Goal: Task Accomplishment & Management: Use online tool/utility

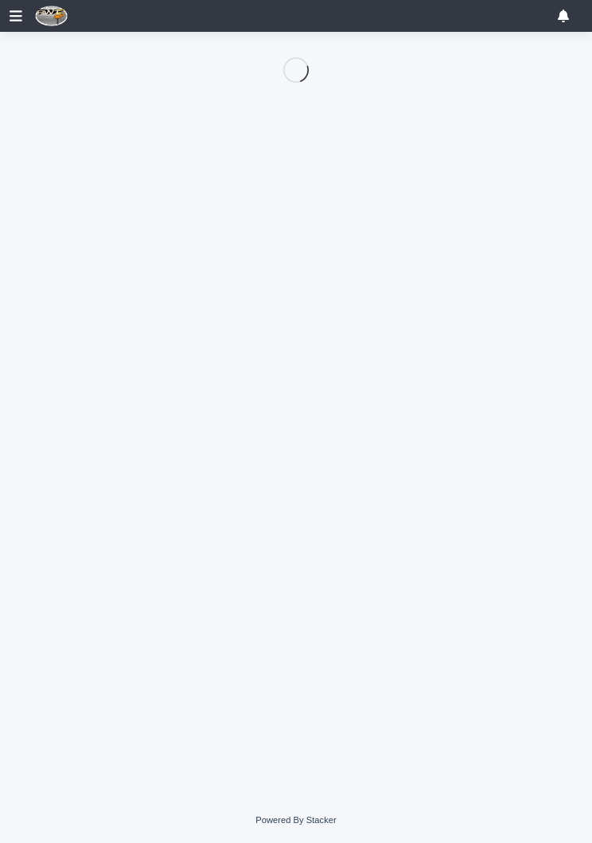
scroll to position [1, 0]
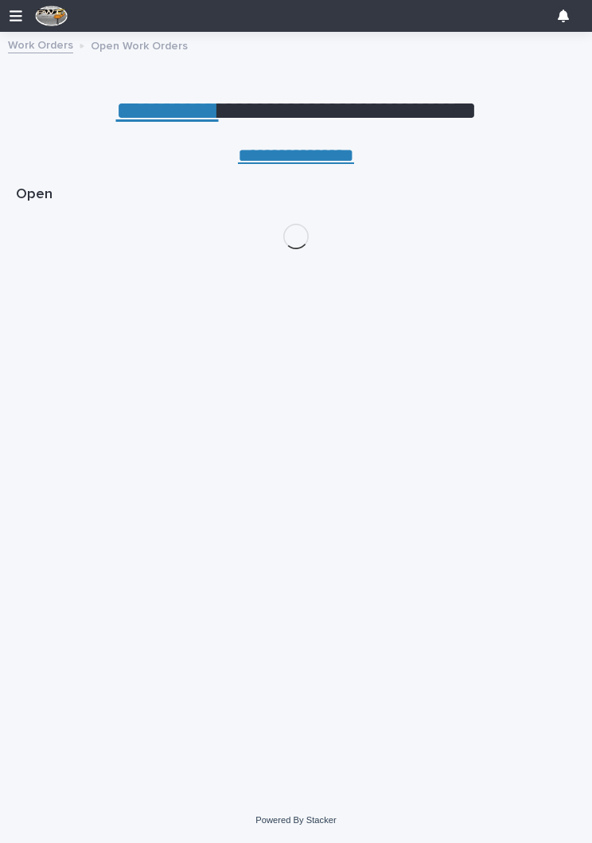
scroll to position [1, 0]
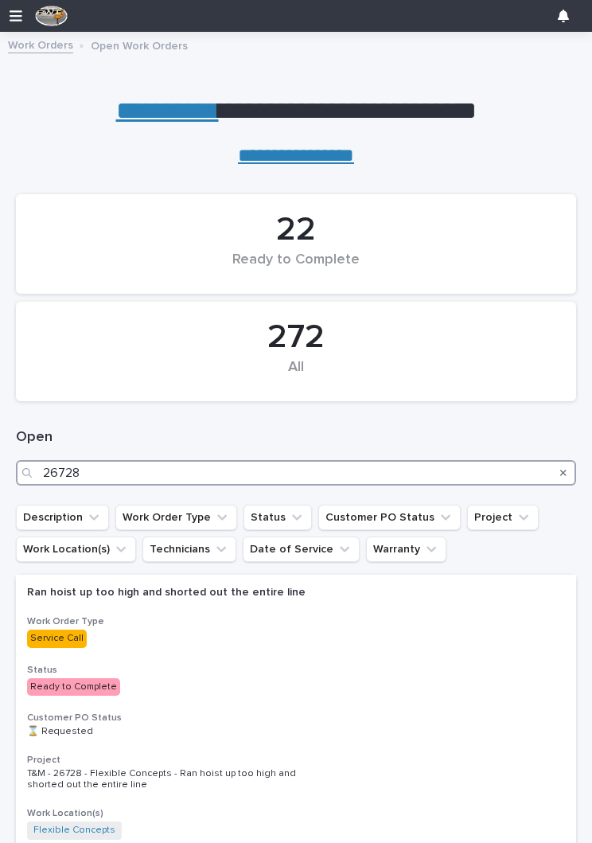
click at [249, 472] on input "26728" at bounding box center [296, 472] width 561 height 25
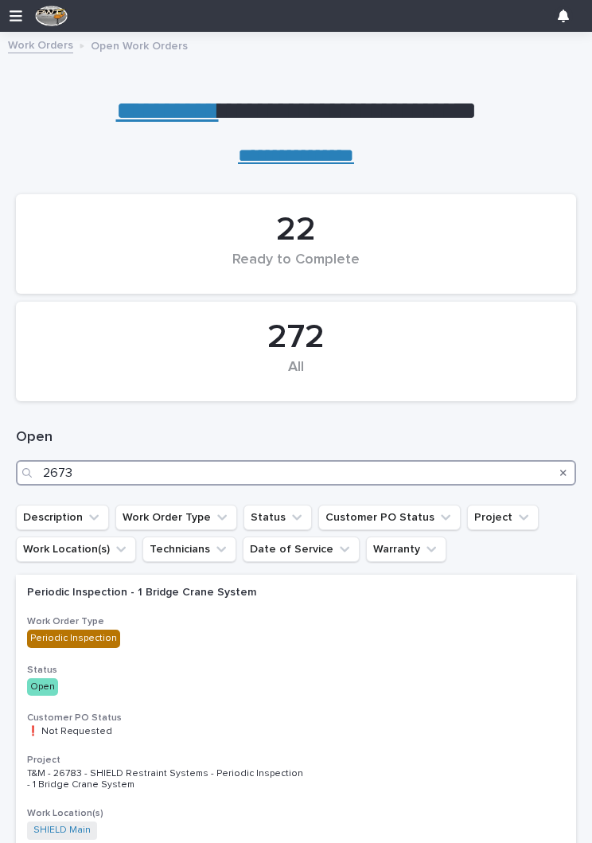
type input "26732"
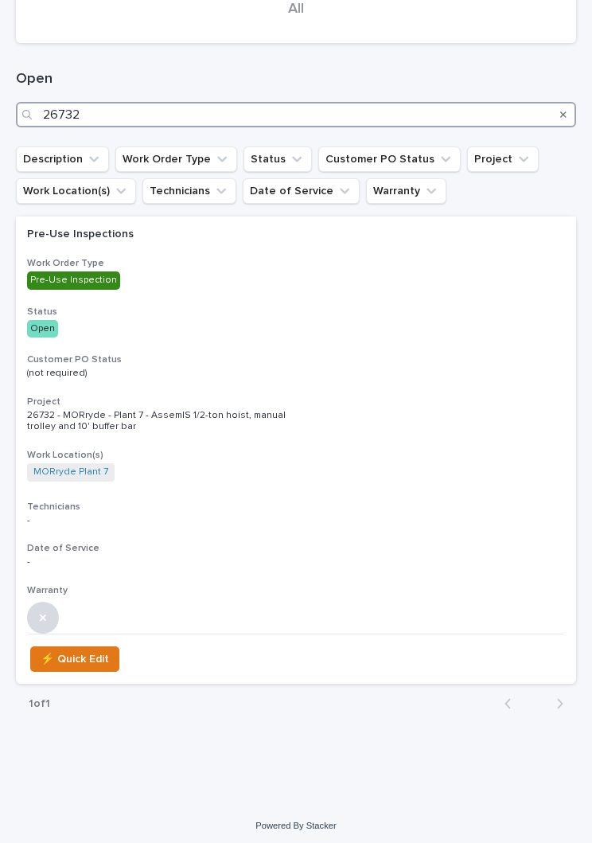
scroll to position [357, 0]
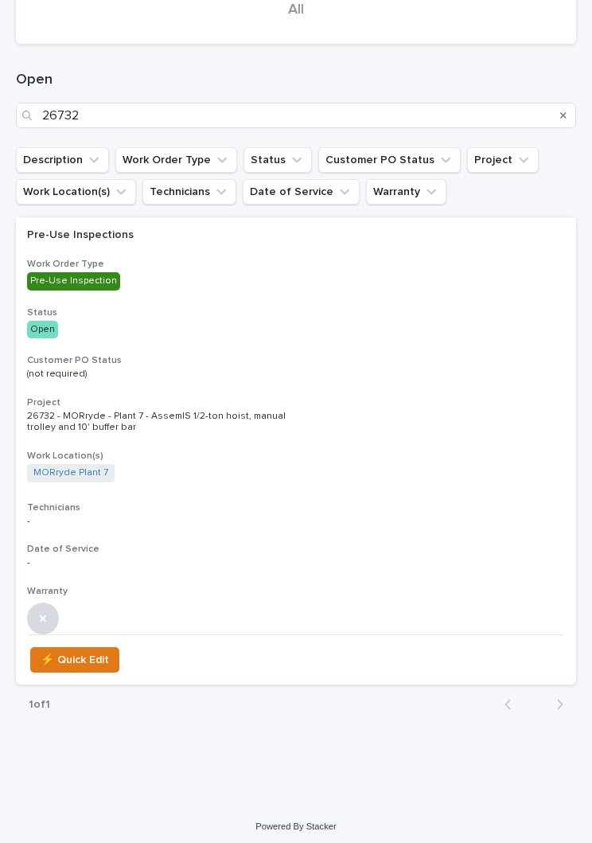
click at [239, 335] on p "Open" at bounding box center [166, 330] width 279 height 18
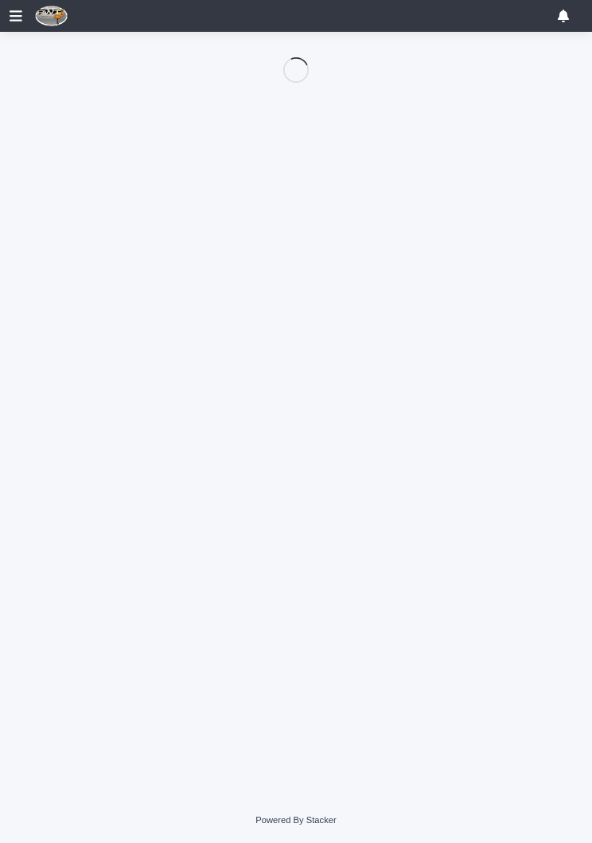
scroll to position [1, 0]
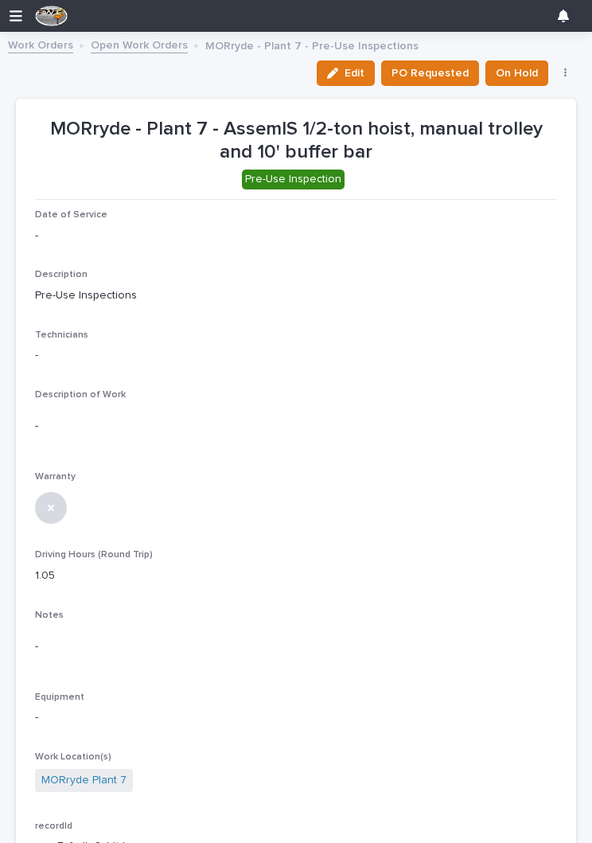
click at [345, 71] on div "button" at bounding box center [336, 73] width 18 height 11
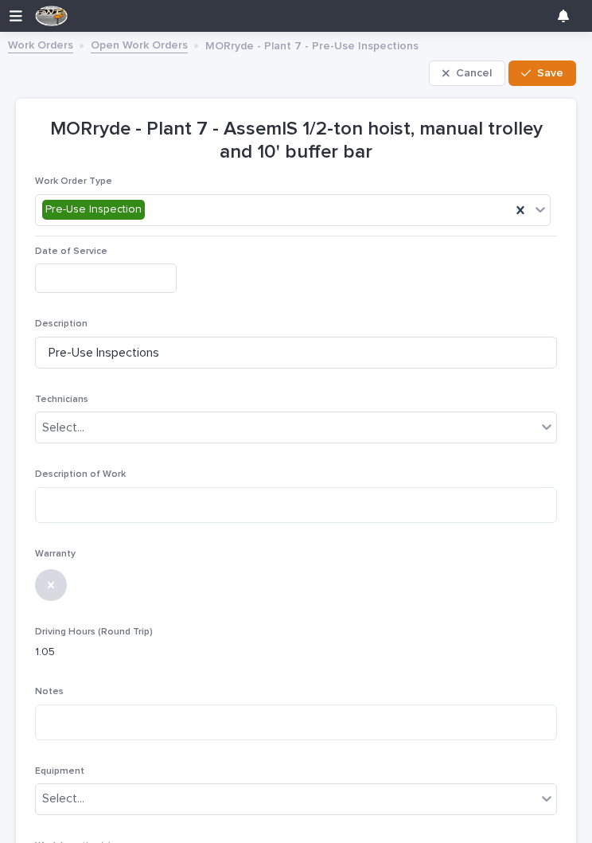
click at [121, 278] on input "text" at bounding box center [106, 278] width 142 height 29
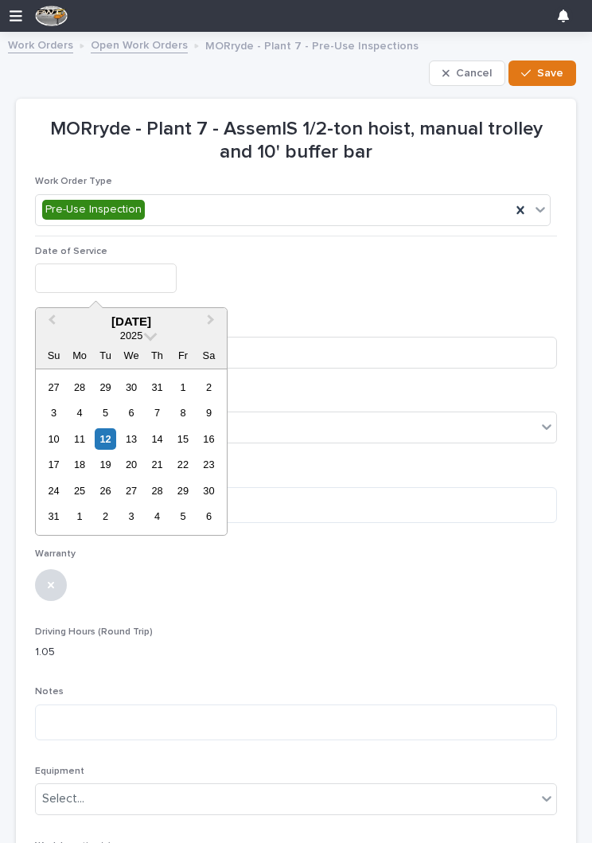
click at [110, 442] on div "12" at bounding box center [105, 438] width 21 height 21
type input "**********"
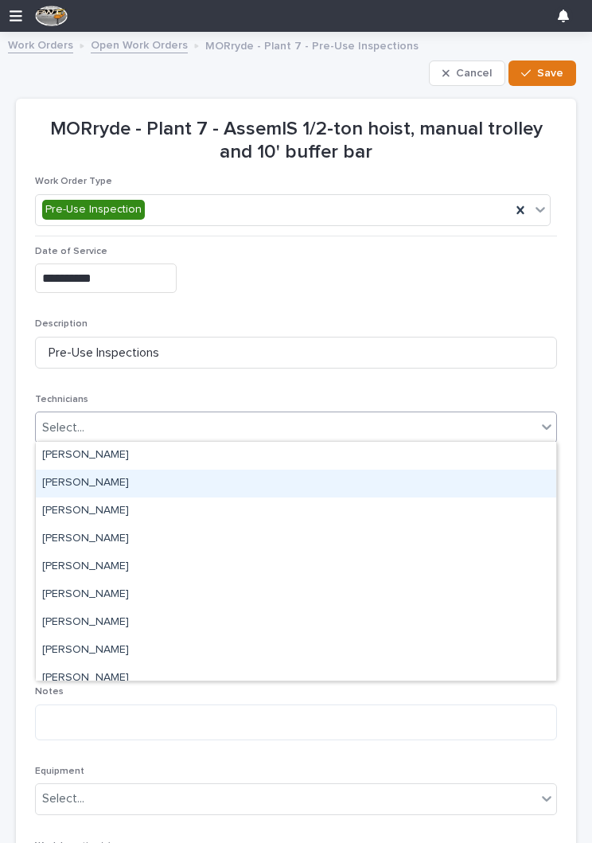
click at [276, 483] on div "[PERSON_NAME]" at bounding box center [296, 484] width 521 height 28
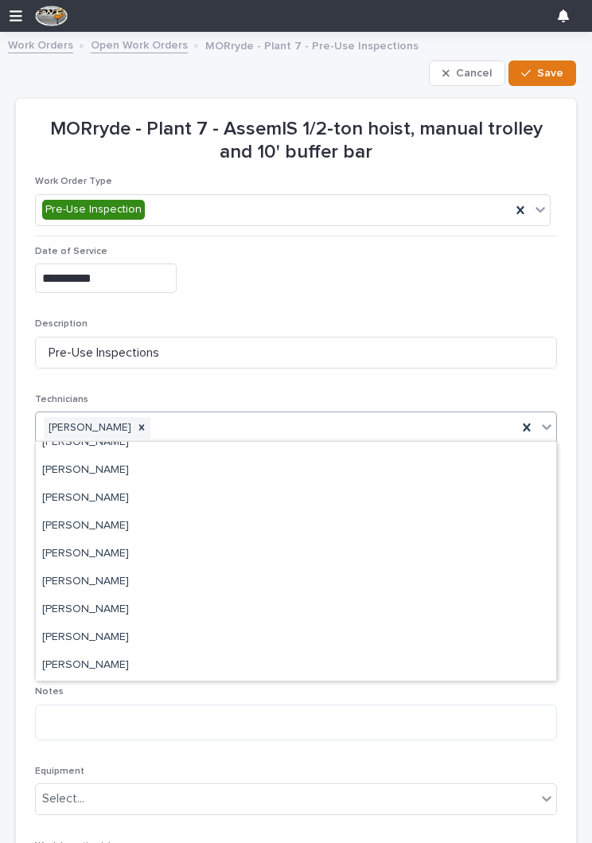
scroll to position [123, 0]
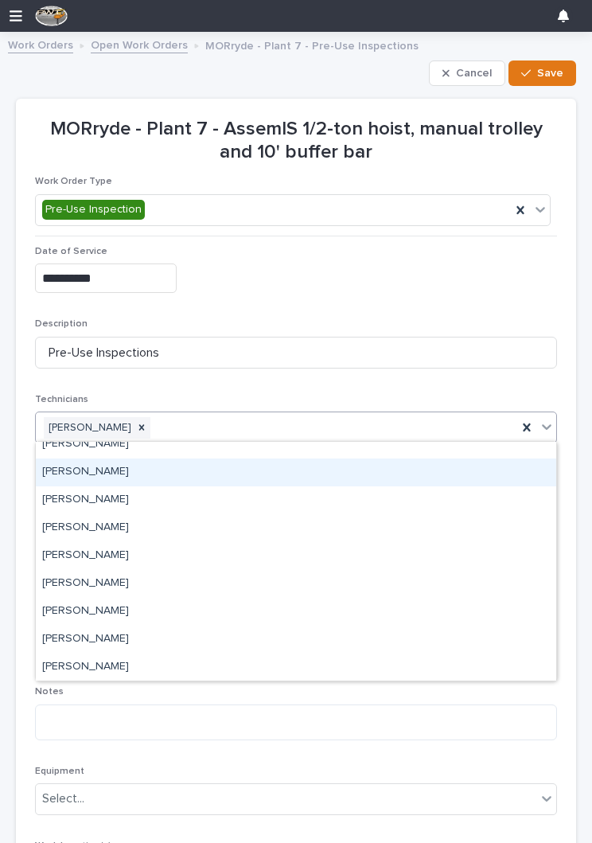
click at [253, 467] on div "[PERSON_NAME]" at bounding box center [296, 473] width 521 height 28
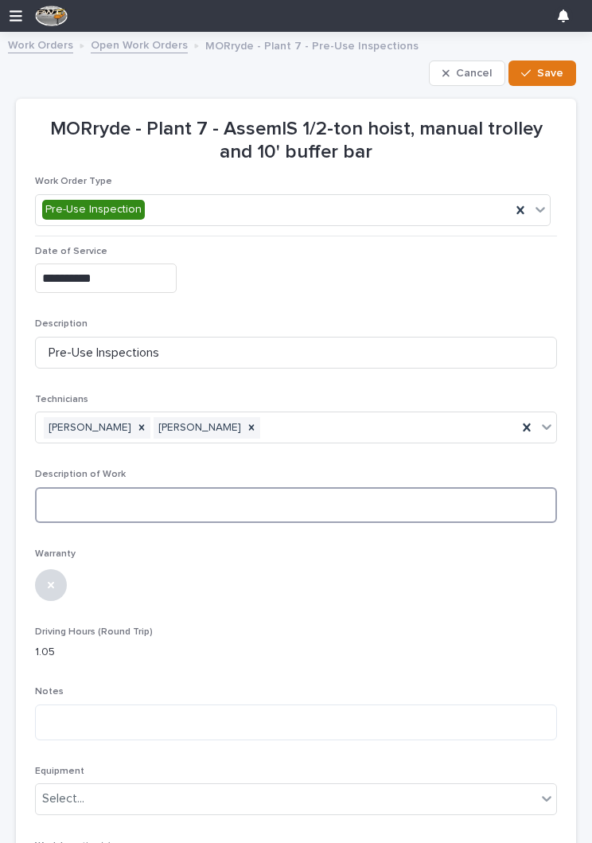
click at [229, 500] on textarea at bounding box center [296, 505] width 522 height 36
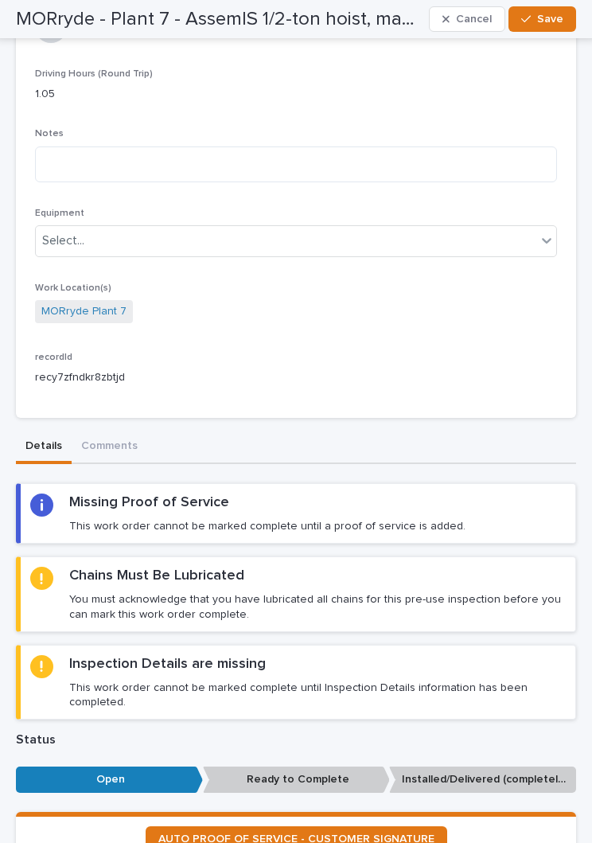
scroll to position [585, 0]
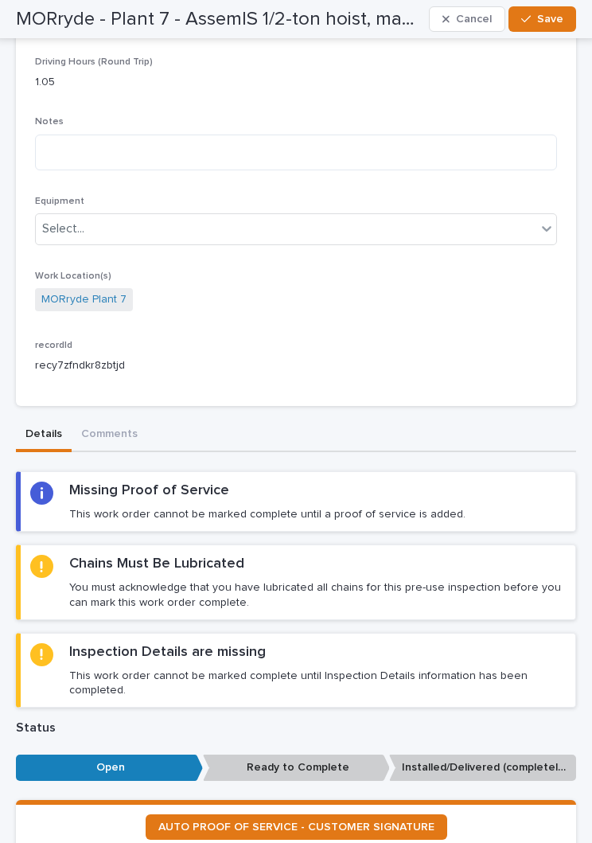
type textarea "**********"
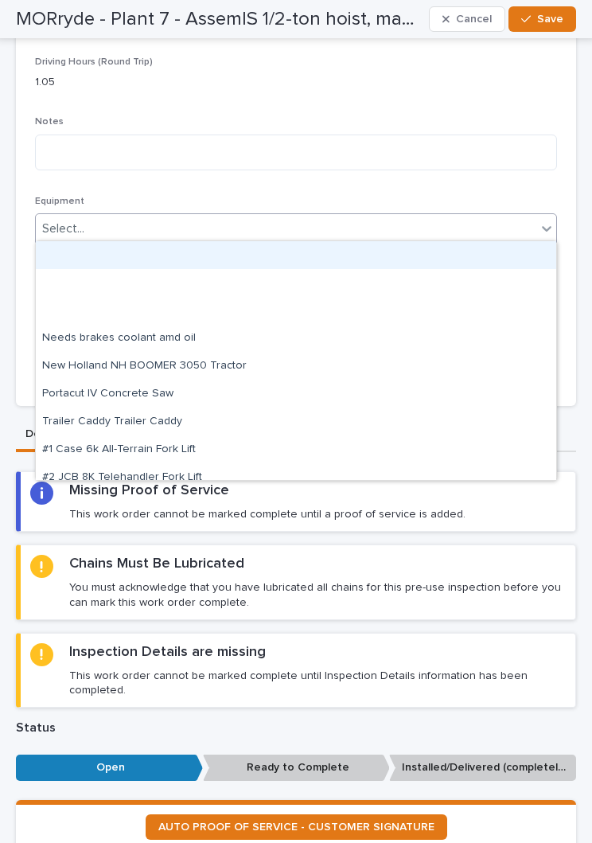
click at [501, 178] on div "Notes" at bounding box center [296, 149] width 522 height 66
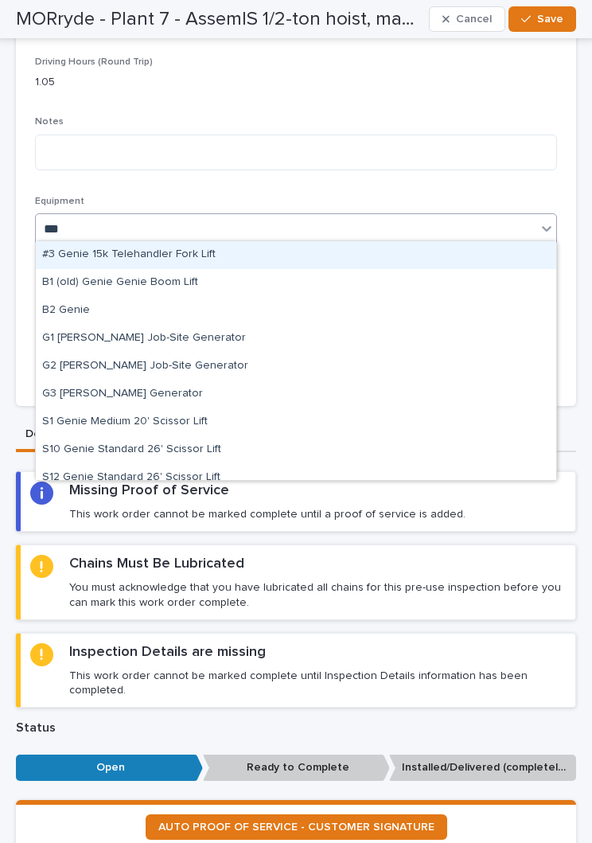
click at [76, 308] on div "B2 Genie" at bounding box center [296, 311] width 521 height 28
type input "***"
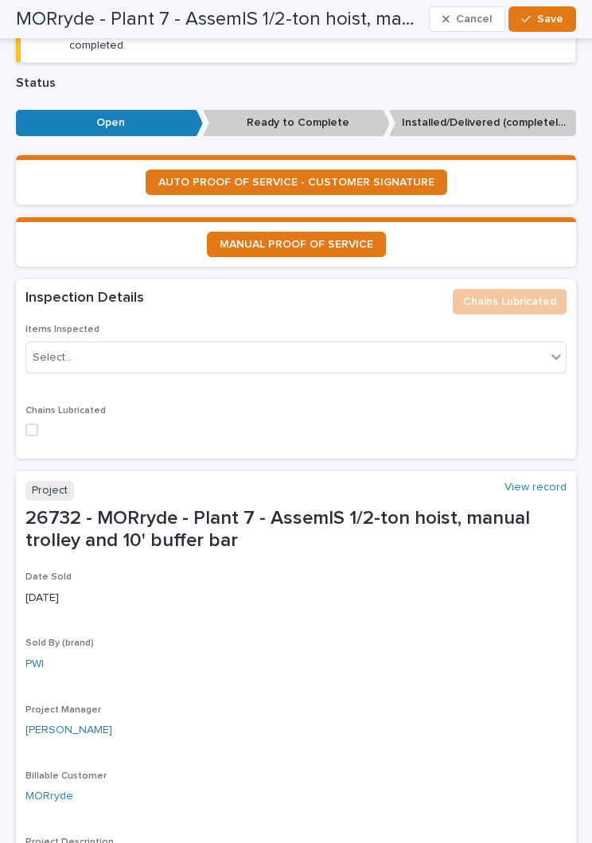
scroll to position [1189, 0]
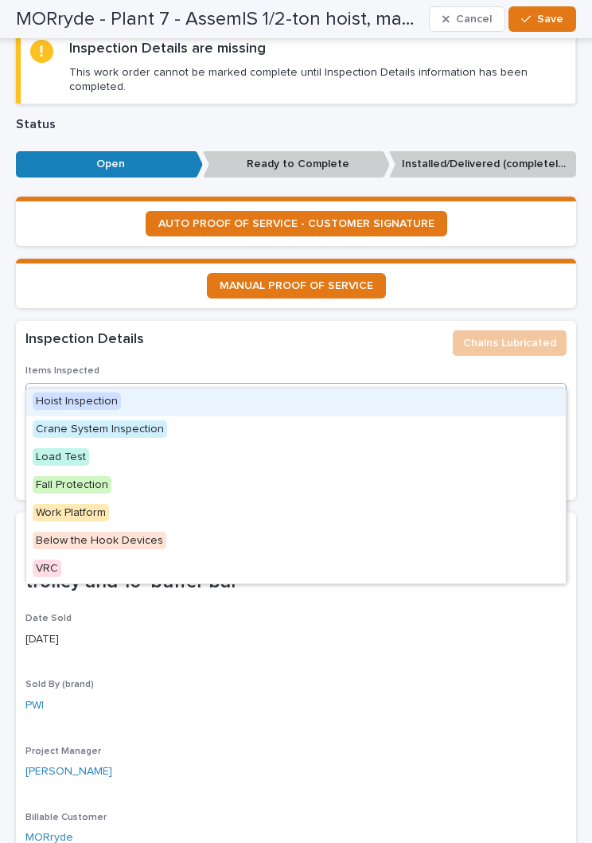
click at [185, 394] on div "Hoist Inspection" at bounding box center [296, 403] width 540 height 28
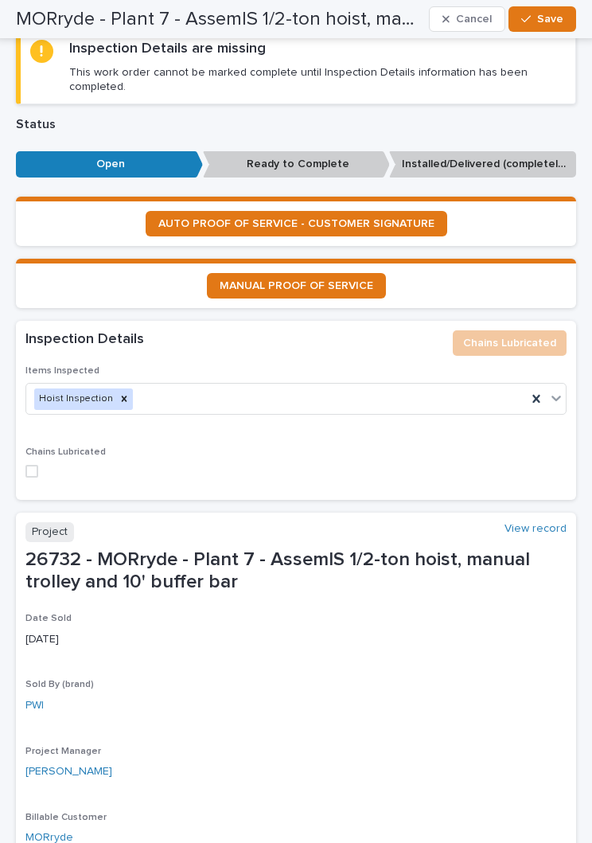
click at [45, 465] on label at bounding box center [295, 471] width 541 height 13
click at [537, 20] on div "button" at bounding box center [530, 19] width 16 height 11
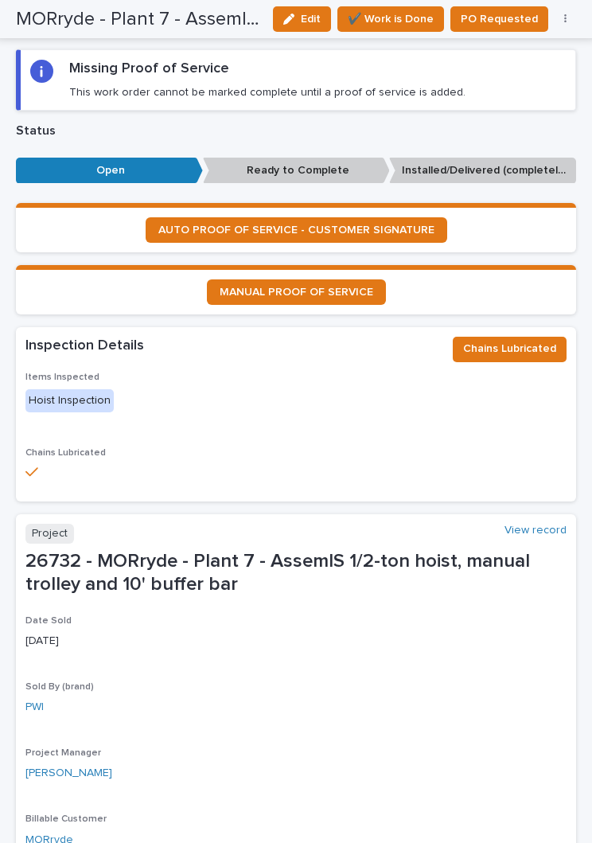
scroll to position [838, 0]
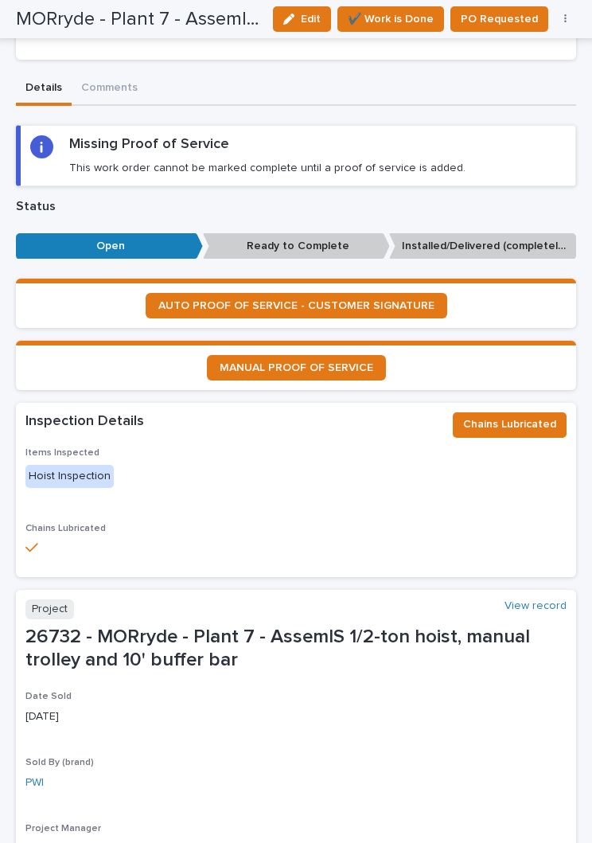
click at [373, 300] on span "AUTO PROOF OF SERVICE - CUSTOMER SIGNATURE" at bounding box center [296, 305] width 276 height 11
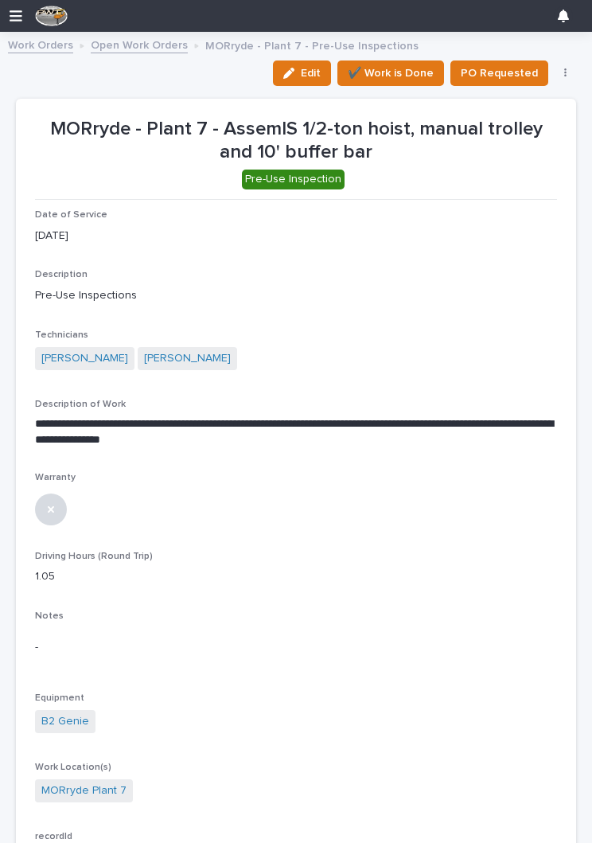
scroll to position [0, 0]
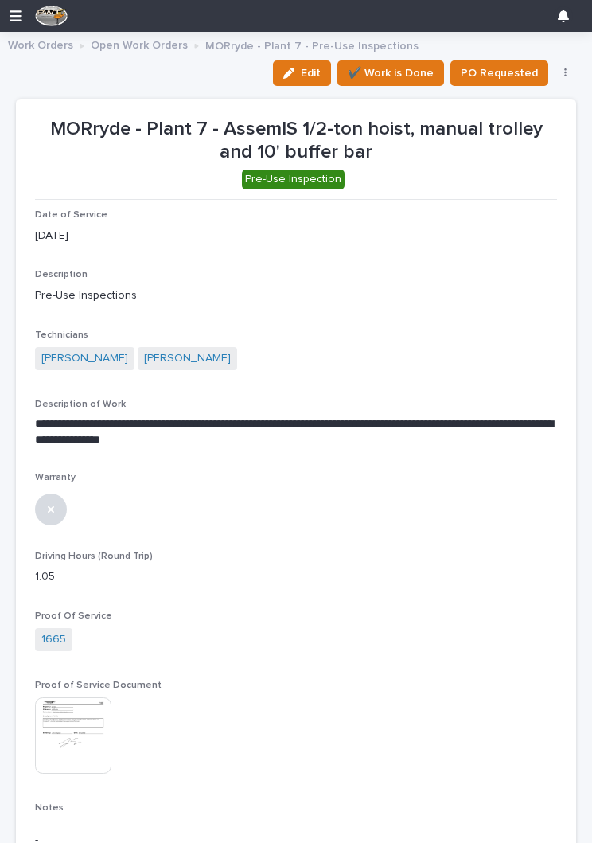
click at [401, 72] on span "✔️ Work is Done" at bounding box center [391, 73] width 86 height 19
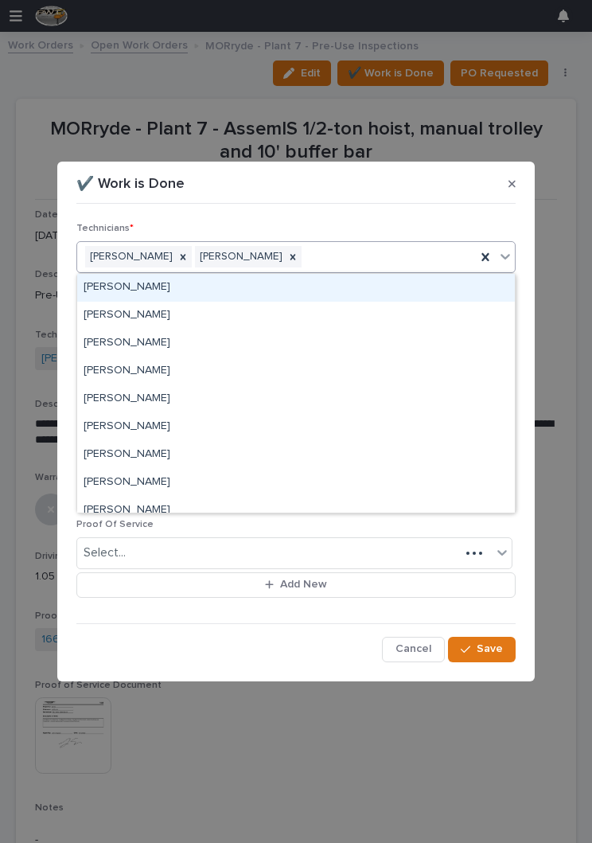
click at [405, 211] on div "**********" at bounding box center [295, 435] width 439 height 451
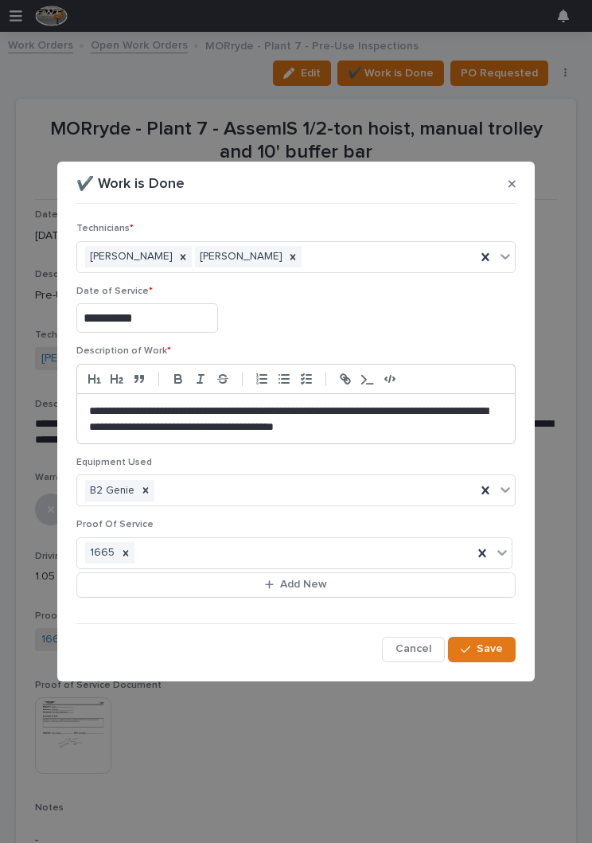
click at [490, 651] on span "Save" at bounding box center [490, 649] width 26 height 14
